Goal: Check status: Check status

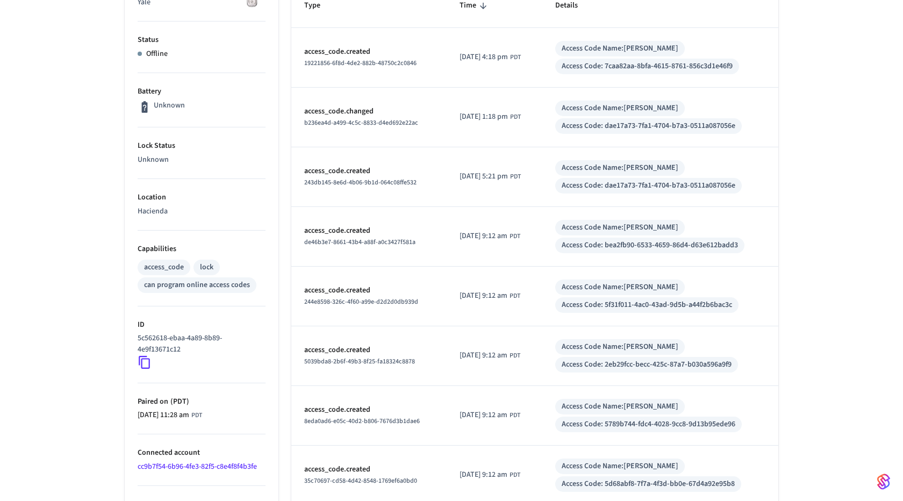
scroll to position [378, 0]
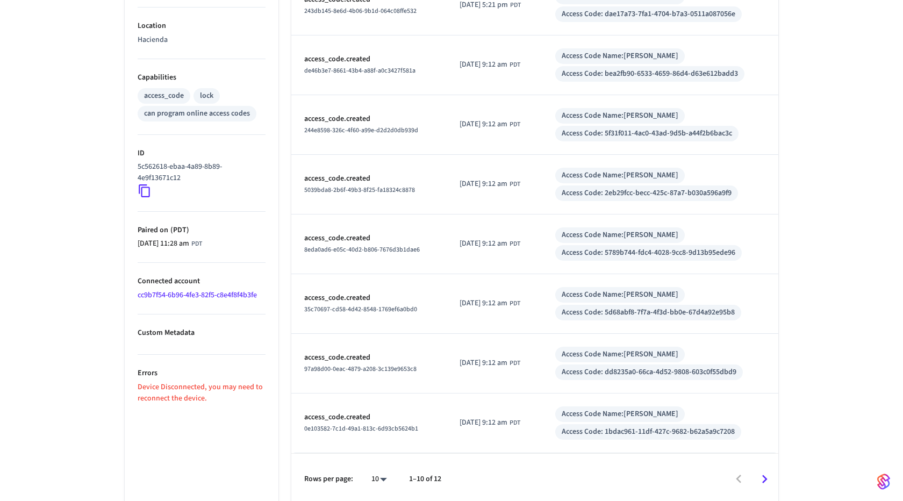
click at [214, 290] on link "cc9b7f54-6b96-4fe3-82f5-c8e4f8f4b3fe" at bounding box center [197, 295] width 119 height 11
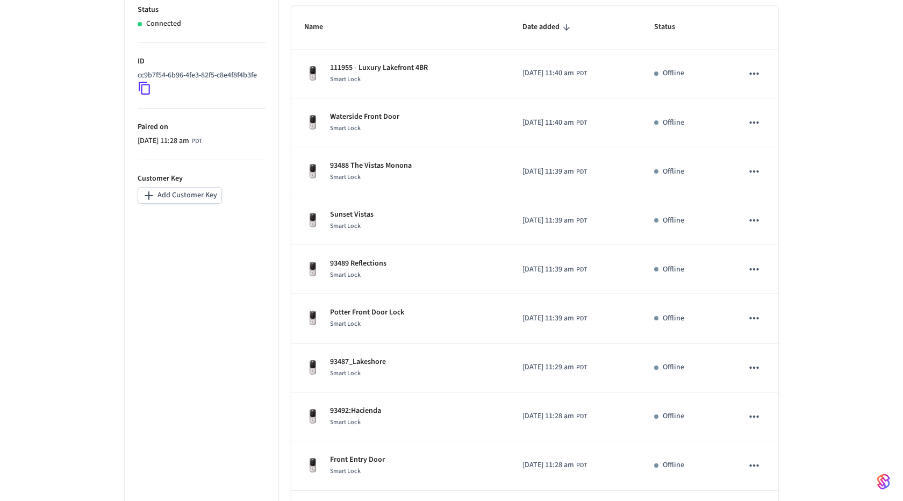
scroll to position [233, 0]
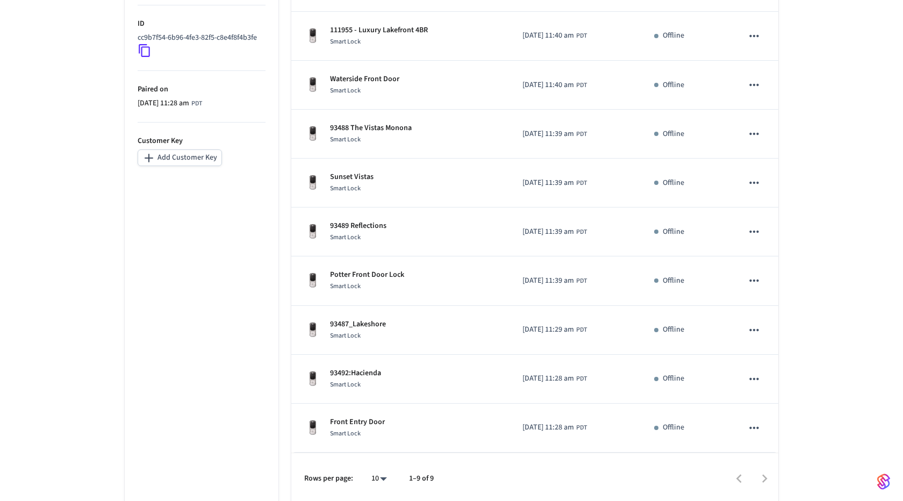
click at [745, 475] on div at bounding box center [611, 478] width 333 height 25
click at [882, 228] on div "SmartThings ryanschavez+operto@gmail.com ​ ​ Properties Status Connected ID cc9…" at bounding box center [451, 176] width 903 height 658
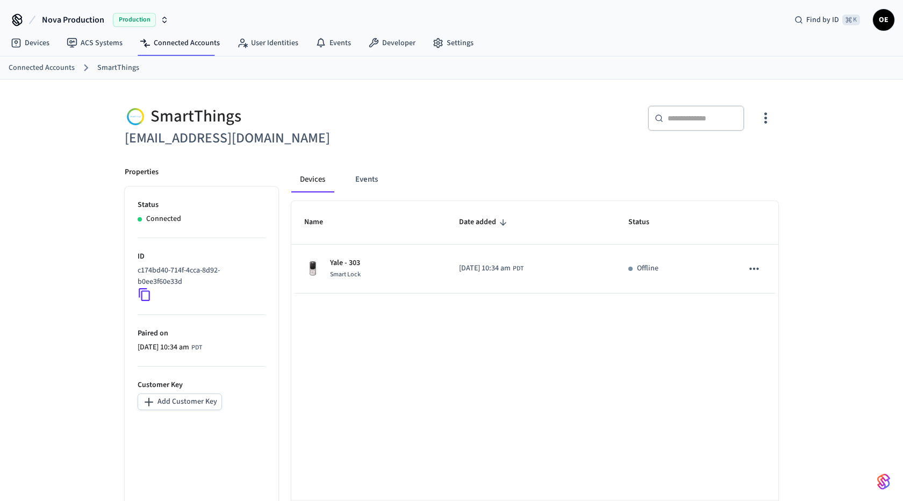
click at [401, 308] on div "Name Date added Status Yale - 303 Smart Lock [DATE] 10:34 am PDT Offline Rows p…" at bounding box center [534, 376] width 487 height 351
